Goal: Task Accomplishment & Management: Manage account settings

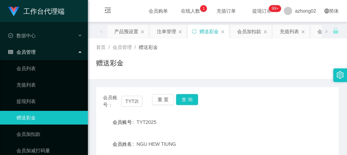
scroll to position [69, 0]
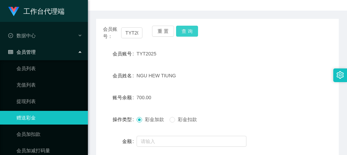
click at [188, 30] on button "查 询" at bounding box center [187, 31] width 22 height 11
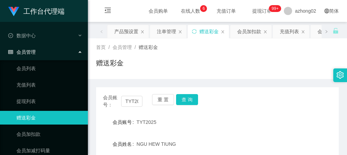
click at [267, 55] on div "首页 / 会员管理 / 赠送彩金 / 赠送彩金" at bounding box center [217, 59] width 242 height 30
click at [227, 62] on div "赠送彩金" at bounding box center [217, 66] width 242 height 16
click at [272, 59] on div "赠送彩金" at bounding box center [217, 66] width 242 height 16
drag, startPoint x: 124, startPoint y: 99, endPoint x: 141, endPoint y: 97, distance: 16.7
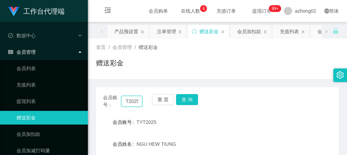
click at [141, 97] on input "TYT2025" at bounding box center [131, 101] width 21 height 11
paste input "UJX006"
type input "UJX006"
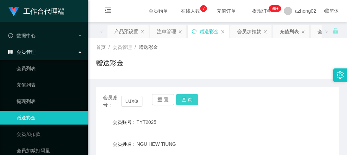
click at [185, 102] on button "查 询" at bounding box center [187, 99] width 22 height 11
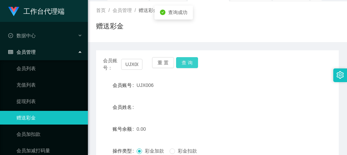
scroll to position [34, 0]
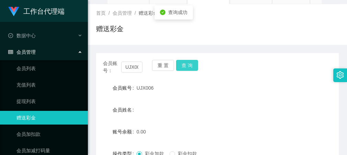
click at [187, 65] on button "查 询" at bounding box center [187, 65] width 22 height 11
click at [190, 11] on div "首页 / 会员管理 / 赠送彩金 /" at bounding box center [217, 13] width 242 height 7
click at [187, 63] on button "查 询" at bounding box center [187, 65] width 22 height 11
click at [231, 31] on div "赠送彩金" at bounding box center [217, 32] width 242 height 16
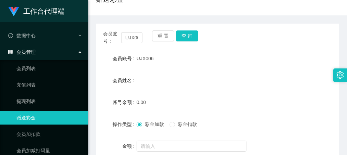
scroll to position [62, 0]
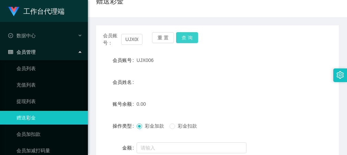
click at [189, 37] on button "查 询" at bounding box center [187, 37] width 22 height 11
drag, startPoint x: 124, startPoint y: 40, endPoint x: 142, endPoint y: 39, distance: 18.5
click at [142, 39] on div "会员账号： UJX006 重 置 查 询" at bounding box center [217, 39] width 242 height 14
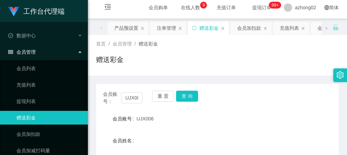
scroll to position [0, 0]
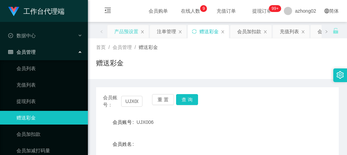
click at [130, 35] on div "产品预设置" at bounding box center [126, 31] width 24 height 13
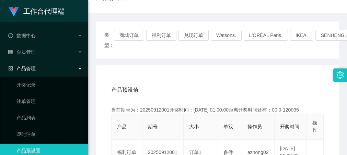
scroll to position [69, 0]
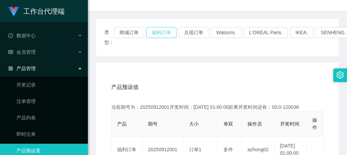
click at [159, 34] on button "福利订单" at bounding box center [161, 32] width 30 height 11
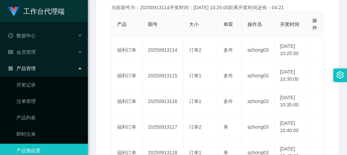
scroll to position [171, 0]
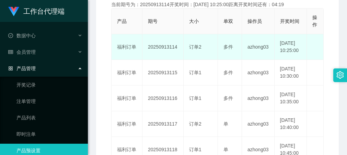
click at [156, 52] on td "20250913114" at bounding box center [162, 47] width 41 height 26
copy td "20250913114"
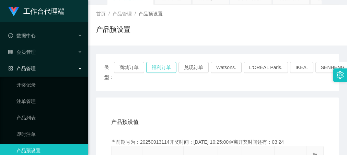
scroll to position [0, 0]
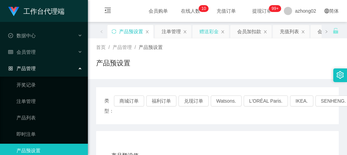
click at [209, 32] on div "赠送彩金" at bounding box center [208, 31] width 19 height 13
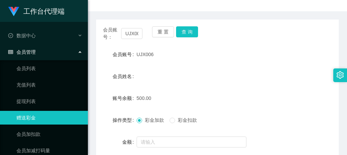
scroll to position [69, 0]
click at [193, 31] on button "查 询" at bounding box center [187, 31] width 22 height 11
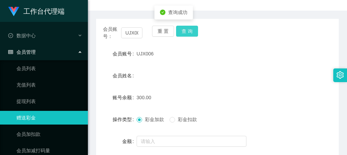
scroll to position [0, 0]
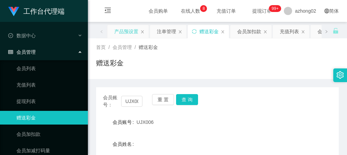
click at [124, 32] on div "产品预设置" at bounding box center [126, 31] width 24 height 13
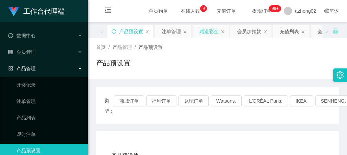
click at [207, 32] on div "赠送彩金" at bounding box center [208, 31] width 19 height 13
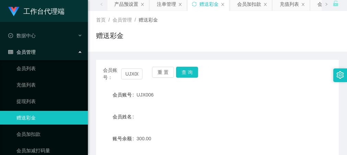
scroll to position [69, 0]
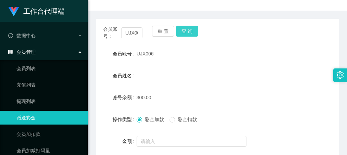
click at [186, 32] on button "查 询" at bounding box center [187, 31] width 22 height 11
click at [192, 32] on button "查 询" at bounding box center [187, 31] width 22 height 11
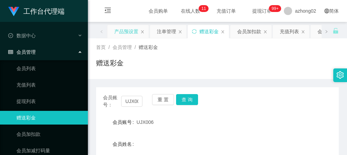
click at [124, 31] on div "产品预设置" at bounding box center [126, 31] width 24 height 13
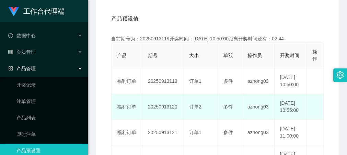
scroll to position [171, 0]
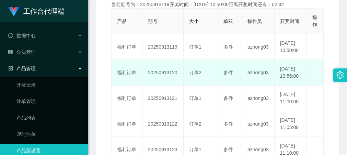
click at [165, 85] on td "20250913120" at bounding box center [162, 73] width 41 height 26
copy td "20250913120"
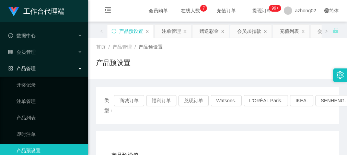
scroll to position [0, 0]
click at [205, 32] on div "赠送彩金" at bounding box center [208, 31] width 19 height 13
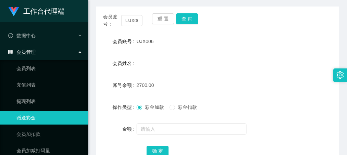
scroll to position [69, 0]
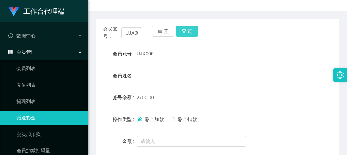
click at [189, 36] on button "查 询" at bounding box center [187, 31] width 22 height 11
click at [195, 30] on button "查 询" at bounding box center [187, 31] width 22 height 11
click at [283, 57] on div "会员账号 UJX006" at bounding box center [217, 54] width 242 height 14
click at [267, 58] on div "UJX006" at bounding box center [206, 54] width 141 height 14
click at [242, 47] on div "UJX006" at bounding box center [206, 54] width 141 height 14
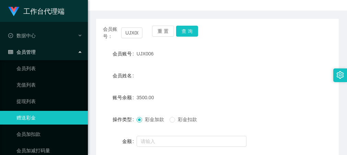
click at [242, 45] on div "会员账号： UJX006 重 置 查 询 会员账号 UJX006 会员姓名 账号余额 3500.00 操作类型 彩金加款 彩金扣款 金额 确 定" at bounding box center [217, 102] width 242 height 167
click at [266, 52] on div "UJX006" at bounding box center [206, 54] width 141 height 14
click at [293, 45] on div "会员账号： UJX006 重 置 查 询 会员账号 UJX006 会员姓名 账号余额 3500.00 操作类型 彩金加款 彩金扣款 金额 确 定" at bounding box center [217, 102] width 242 height 167
click at [186, 32] on button "查 询" at bounding box center [187, 31] width 22 height 11
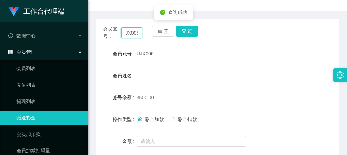
drag, startPoint x: 124, startPoint y: 32, endPoint x: 151, endPoint y: 33, distance: 26.8
click at [151, 33] on div "会员账号： UJX006 重 置 查 询" at bounding box center [217, 33] width 242 height 14
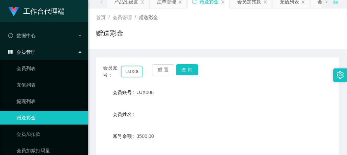
scroll to position [0, 0]
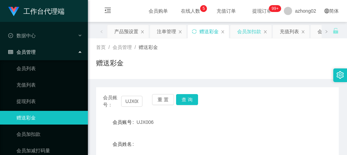
click at [250, 34] on div "会员加扣款" at bounding box center [249, 31] width 24 height 13
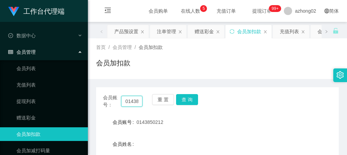
scroll to position [0, 13]
drag, startPoint x: 127, startPoint y: 99, endPoint x: 149, endPoint y: 97, distance: 22.8
click at [149, 97] on div "会员账号： 0143850212 重 置 查 询" at bounding box center [217, 101] width 242 height 14
paste input "yuhandu57"
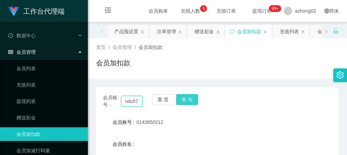
type input "yuhandu57"
click at [187, 99] on button "查 询" at bounding box center [187, 99] width 22 height 11
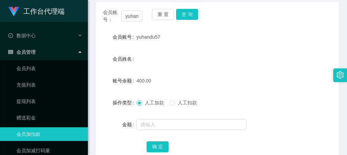
scroll to position [69, 0]
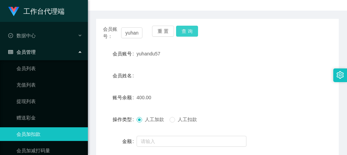
click at [181, 29] on button "查 询" at bounding box center [187, 31] width 22 height 11
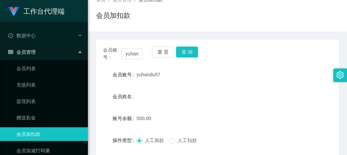
scroll to position [0, 0]
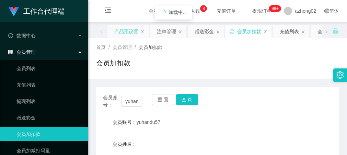
click at [118, 26] on div "产品预设置" at bounding box center [126, 31] width 24 height 13
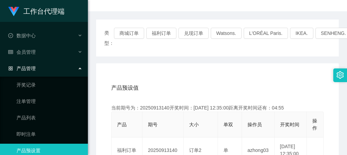
scroll to position [69, 0]
click at [170, 32] on button "福利订单" at bounding box center [161, 32] width 30 height 11
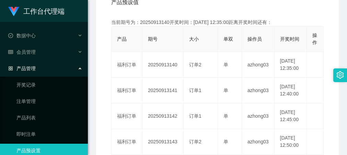
scroll to position [171, 0]
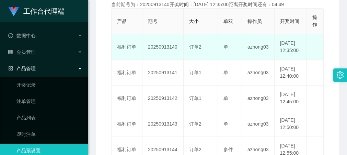
click at [161, 49] on td "20250913140" at bounding box center [162, 47] width 41 height 26
copy td "20250913140"
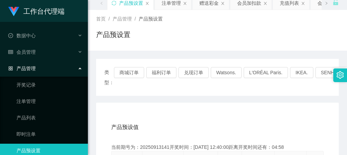
scroll to position [0, 0]
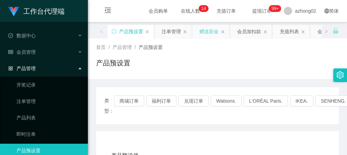
click at [211, 31] on div "赠送彩金" at bounding box center [208, 31] width 19 height 13
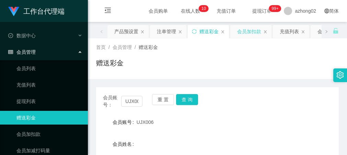
click at [245, 33] on div "会员加扣款" at bounding box center [249, 31] width 24 height 13
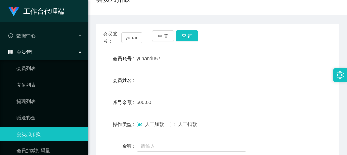
scroll to position [69, 0]
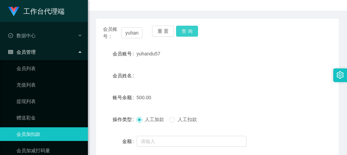
click at [192, 35] on button "查 询" at bounding box center [187, 31] width 22 height 11
click at [188, 28] on button "查 询" at bounding box center [187, 31] width 22 height 11
click at [190, 33] on button "查 询" at bounding box center [187, 31] width 22 height 11
click at [194, 33] on button "查 询" at bounding box center [187, 31] width 22 height 11
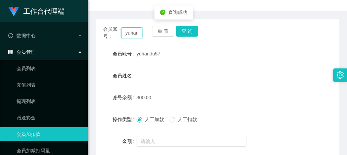
scroll to position [0, 11]
drag, startPoint x: 123, startPoint y: 33, endPoint x: 143, endPoint y: 35, distance: 19.7
click at [143, 35] on div "会员账号： yuhandu57 重 置 查 询" at bounding box center [217, 33] width 242 height 14
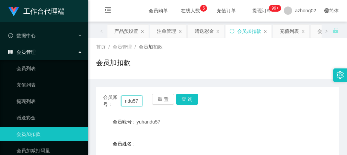
scroll to position [0, 0]
click at [202, 33] on div "赠送彩金" at bounding box center [203, 31] width 19 height 13
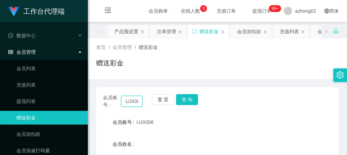
scroll to position [0, 3]
drag, startPoint x: 123, startPoint y: 103, endPoint x: 143, endPoint y: 103, distance: 20.6
click at [143, 103] on div "会员账号： UJX006 重 置 查 询" at bounding box center [217, 101] width 242 height 14
paste input "yuhandu57"
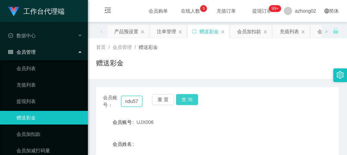
type input "yuhandu57"
click at [185, 101] on button "查 询" at bounding box center [187, 99] width 22 height 11
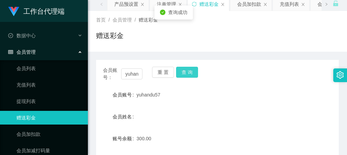
scroll to position [69, 0]
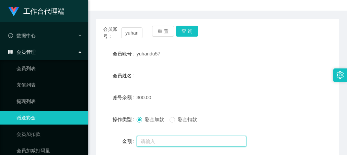
click at [148, 143] on input "text" at bounding box center [191, 141] width 110 height 11
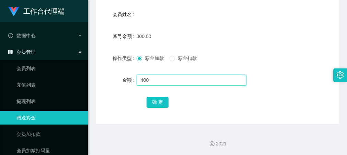
scroll to position [131, 0]
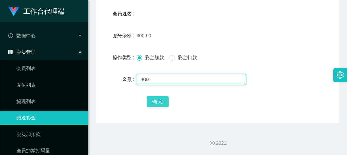
type input "400"
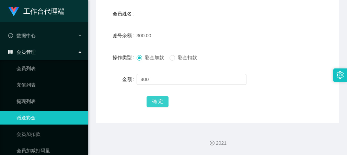
click at [161, 104] on button "确 定" at bounding box center [157, 101] width 22 height 11
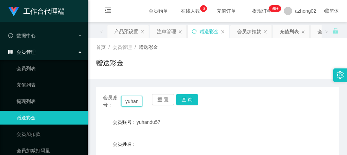
scroll to position [0, 11]
drag, startPoint x: 123, startPoint y: 104, endPoint x: 149, endPoint y: 101, distance: 26.2
click at [149, 101] on div "会员账号： yuhandu57 重 置 查 询" at bounding box center [217, 101] width 242 height 14
click at [210, 65] on div "赠送彩金" at bounding box center [217, 66] width 242 height 16
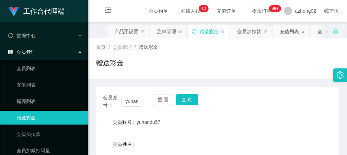
click at [291, 45] on div "首页 / 会员管理 / 赠送彩金 /" at bounding box center [217, 47] width 242 height 7
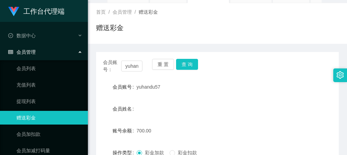
scroll to position [34, 0]
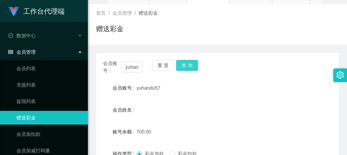
click at [191, 67] on button "查 询" at bounding box center [187, 65] width 22 height 11
